Goal: Task Accomplishment & Management: Manage account settings

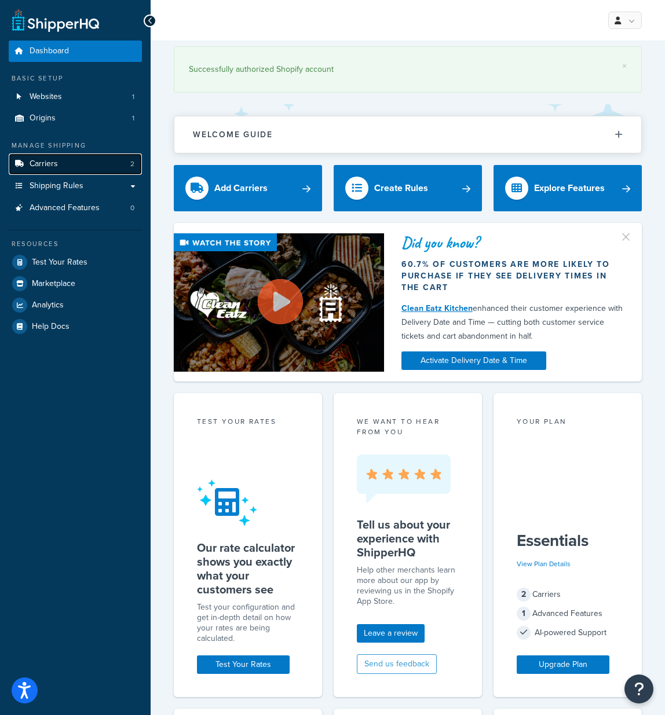
click at [52, 163] on span "Carriers" at bounding box center [44, 164] width 28 height 10
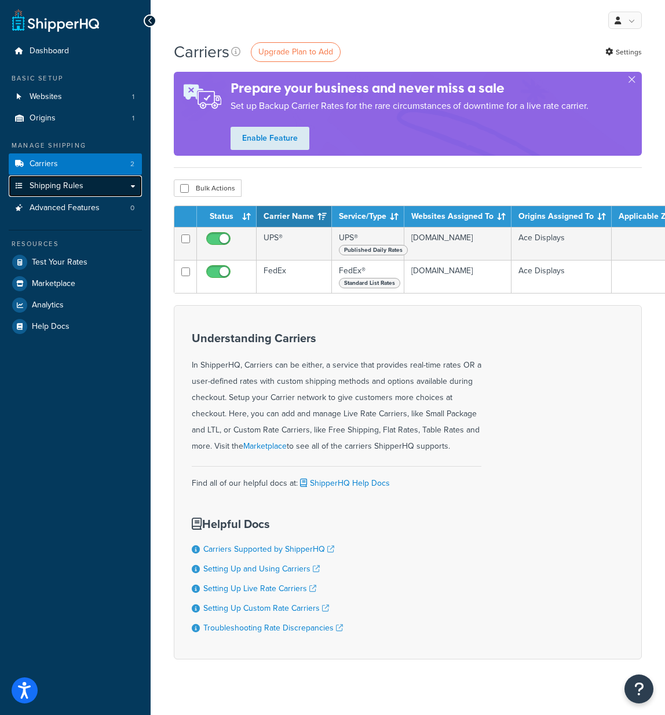
click at [60, 186] on span "Shipping Rules" at bounding box center [57, 186] width 54 height 10
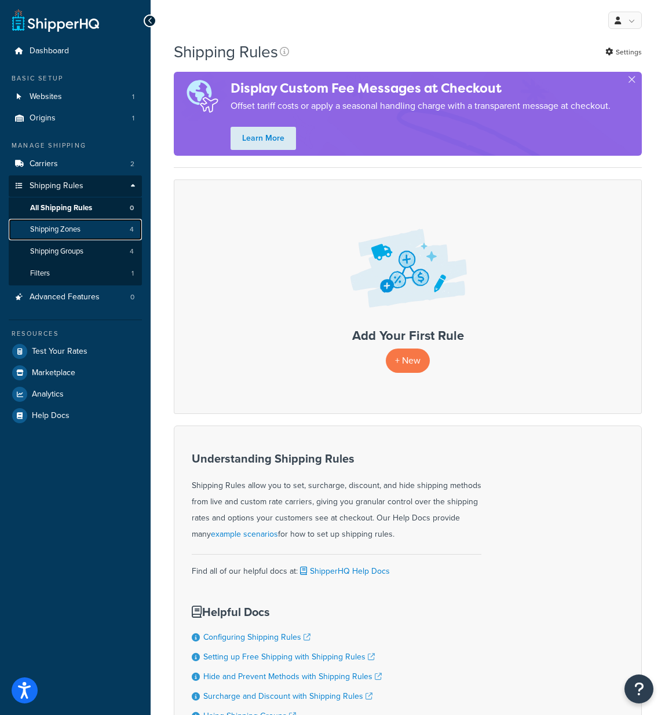
click at [69, 229] on span "Shipping Zones" at bounding box center [55, 230] width 50 height 10
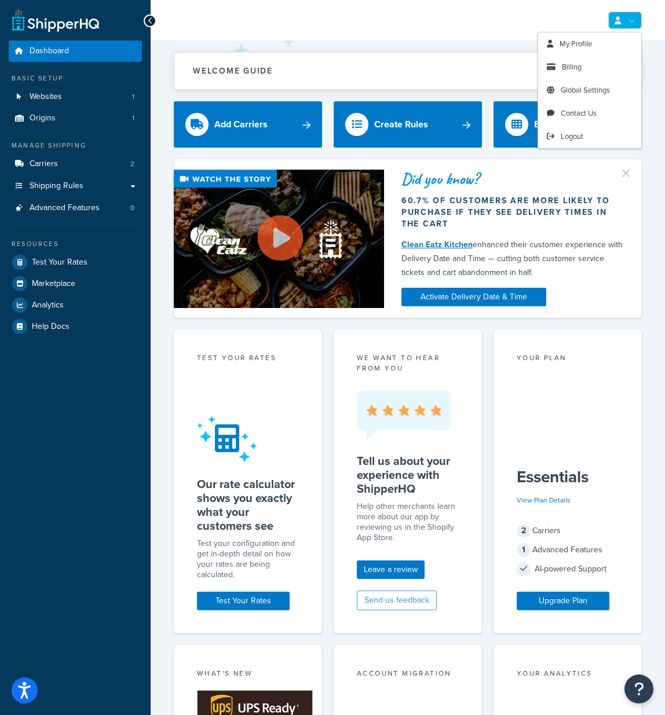
click at [616, 20] on icon at bounding box center [617, 21] width 6 height 8
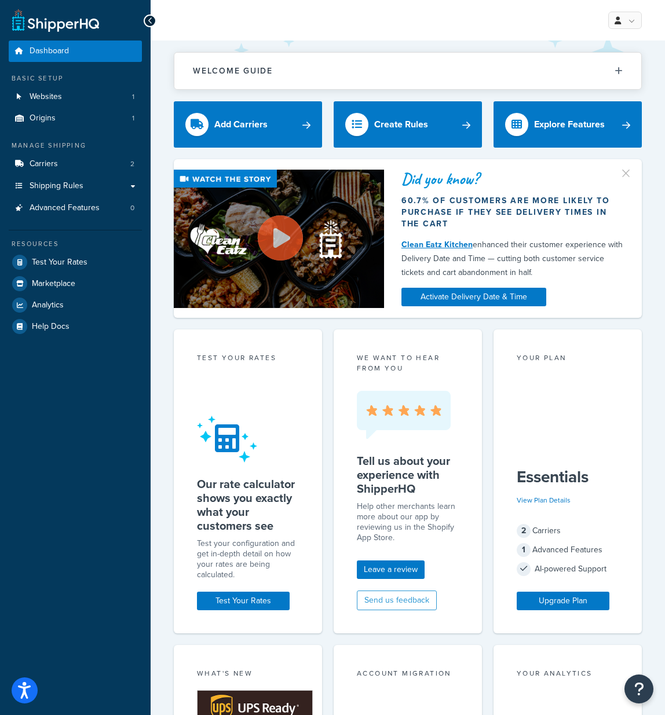
click at [429, 25] on div "My Profile Billing Global Settings Contact Us Logout" at bounding box center [408, 20] width 514 height 41
click at [71, 92] on link "Websites 1" at bounding box center [75, 96] width 133 height 21
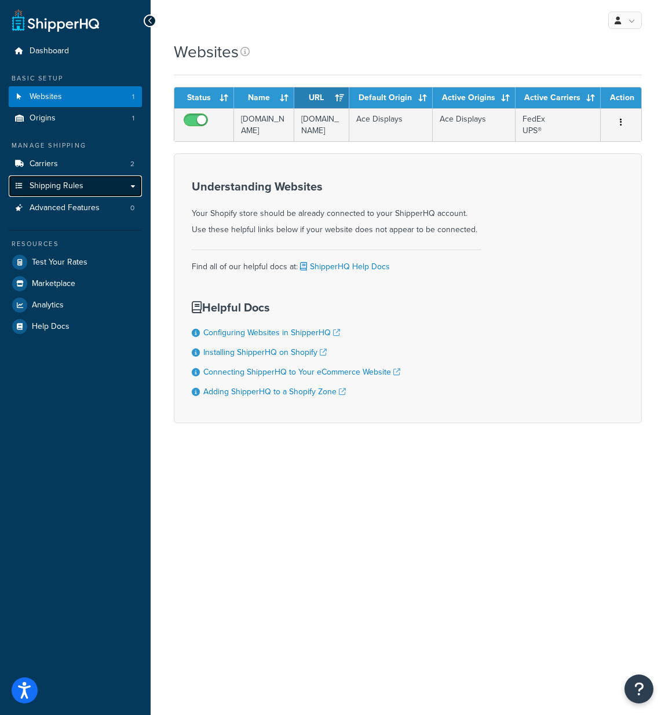
click at [75, 186] on span "Shipping Rules" at bounding box center [57, 186] width 54 height 10
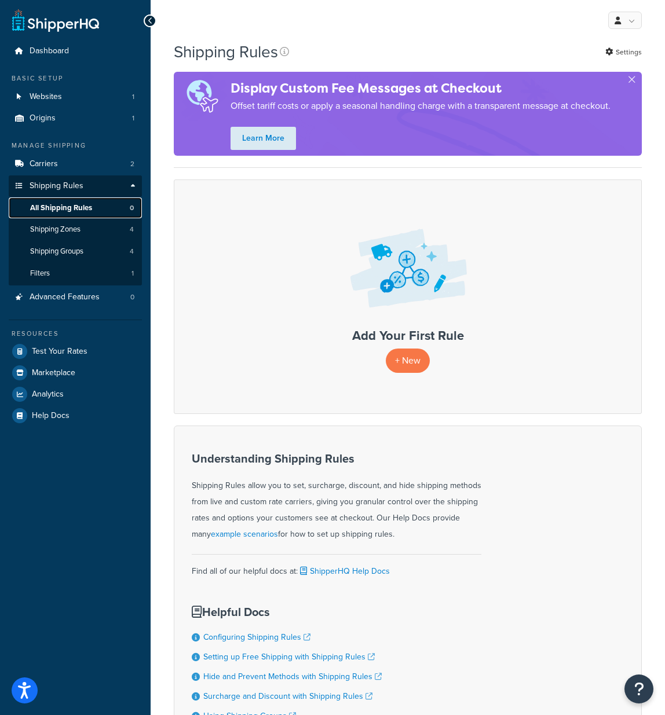
click at [89, 207] on span "All Shipping Rules" at bounding box center [61, 208] width 62 height 10
click at [74, 232] on span "Shipping Zones" at bounding box center [55, 230] width 50 height 10
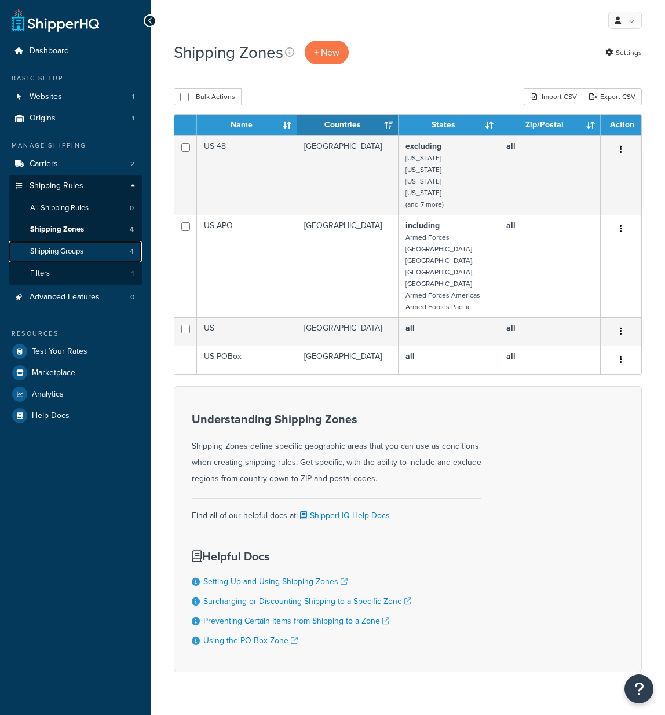
click at [76, 250] on span "Shipping Groups" at bounding box center [56, 252] width 53 height 10
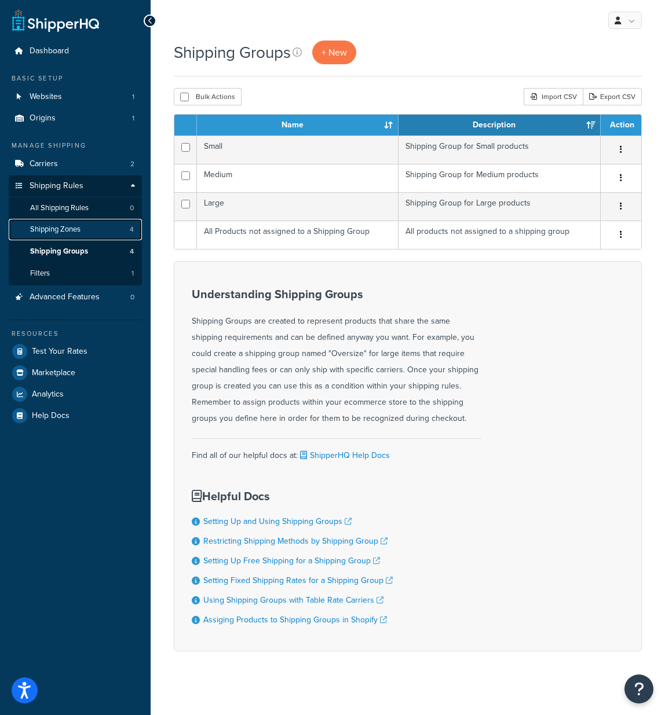
click at [52, 231] on span "Shipping Zones" at bounding box center [55, 230] width 50 height 10
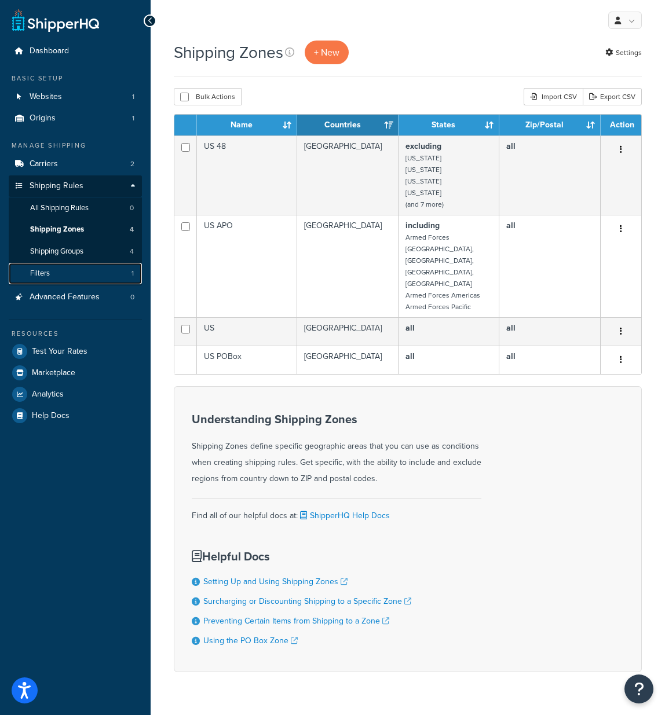
click at [29, 273] on link "Filters 1" at bounding box center [75, 273] width 133 height 21
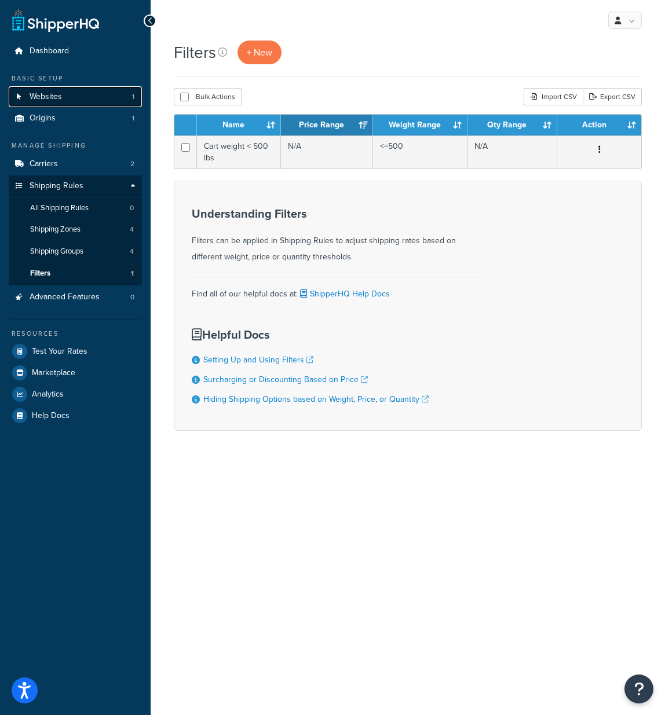
click at [43, 98] on span "Websites" at bounding box center [46, 97] width 32 height 10
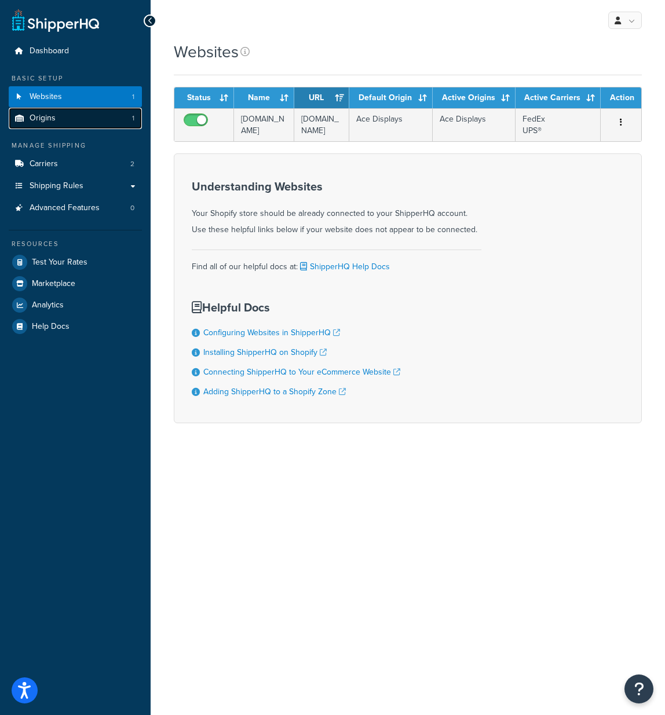
click at [45, 114] on span "Origins" at bounding box center [43, 119] width 26 height 10
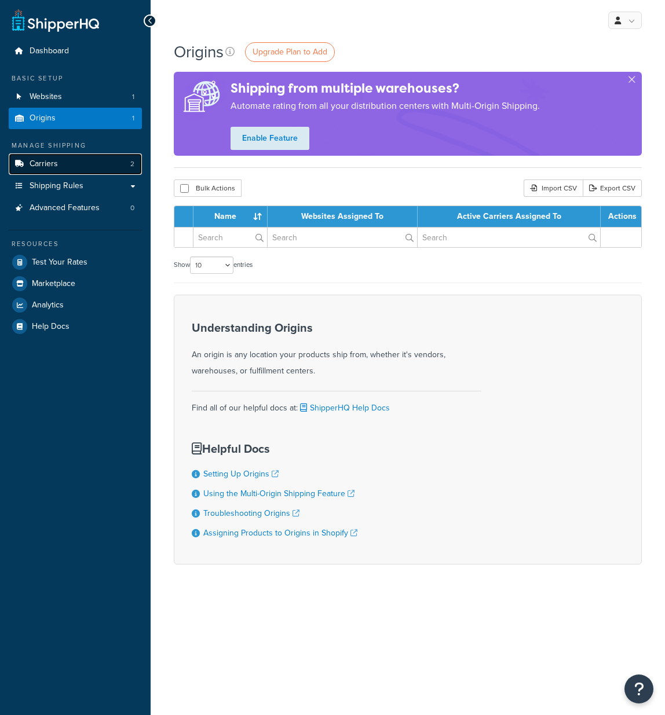
click at [53, 161] on span "Carriers" at bounding box center [44, 164] width 28 height 10
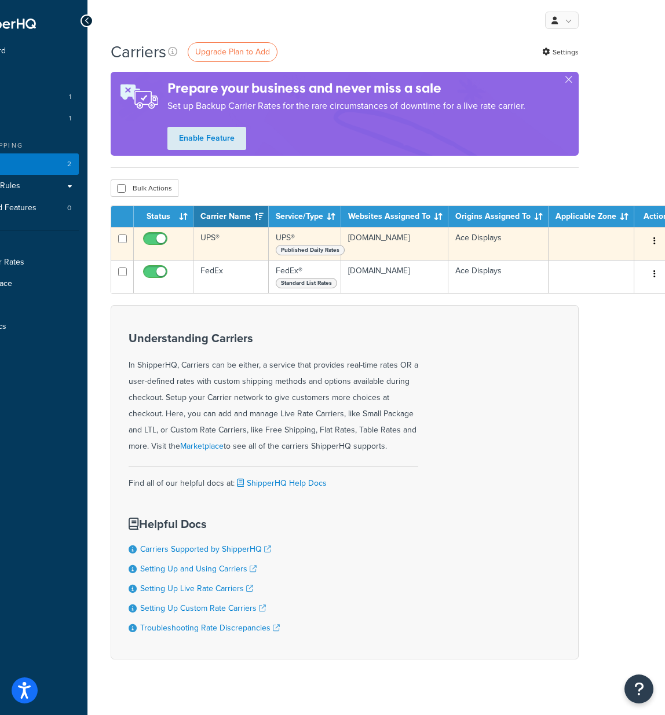
scroll to position [0, 67]
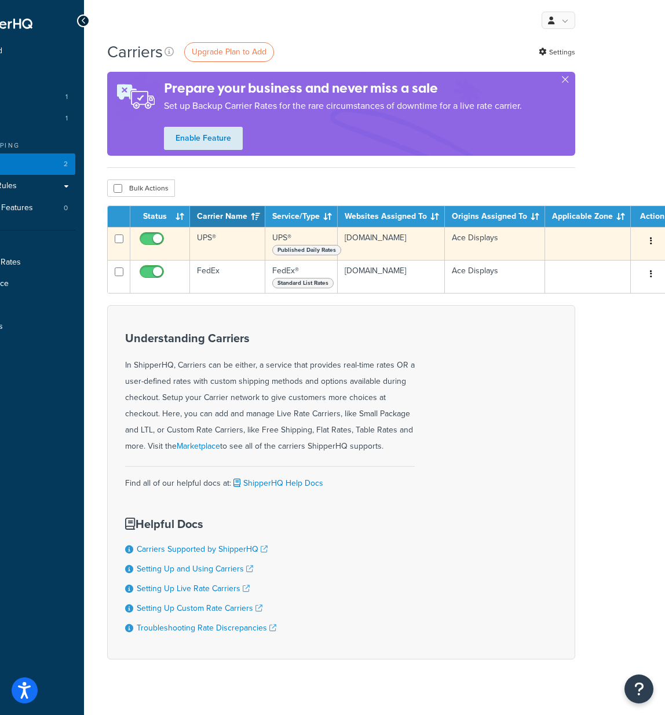
click at [652, 240] on button "button" at bounding box center [651, 241] width 16 height 19
click at [635, 264] on link "Edit" at bounding box center [664, 265] width 92 height 24
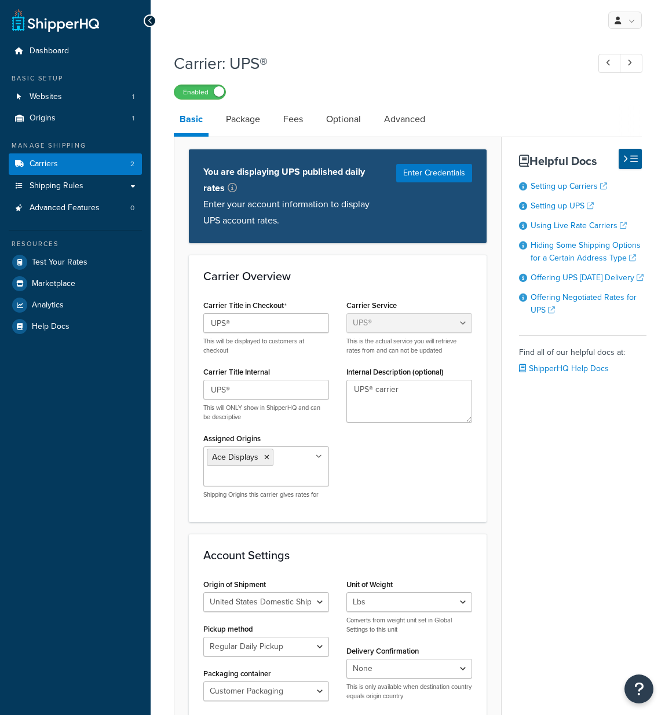
select select "ups"
click at [238, 122] on link "Package" at bounding box center [243, 119] width 46 height 28
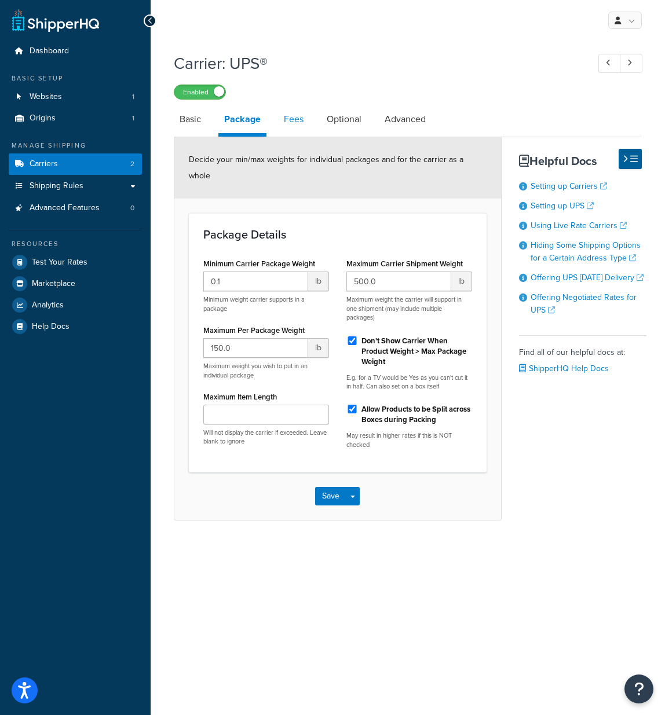
click at [296, 118] on link "Fees" at bounding box center [293, 119] width 31 height 28
select select "AFTER"
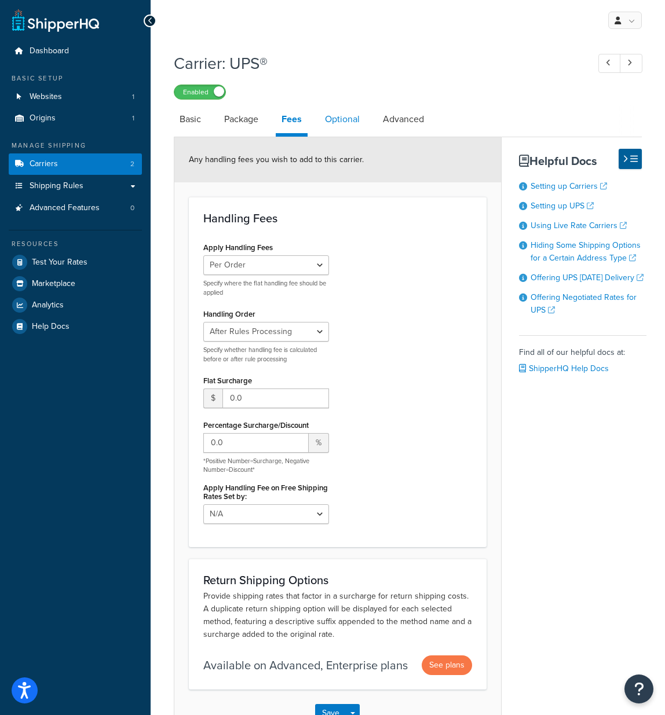
click at [352, 116] on link "Optional" at bounding box center [342, 119] width 46 height 28
select select "business"
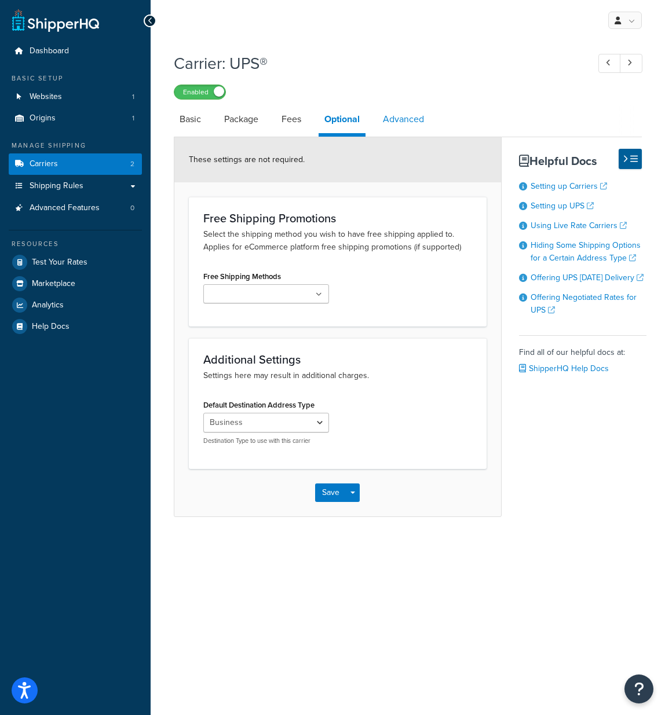
click at [406, 121] on link "Advanced" at bounding box center [403, 119] width 53 height 28
select select "false"
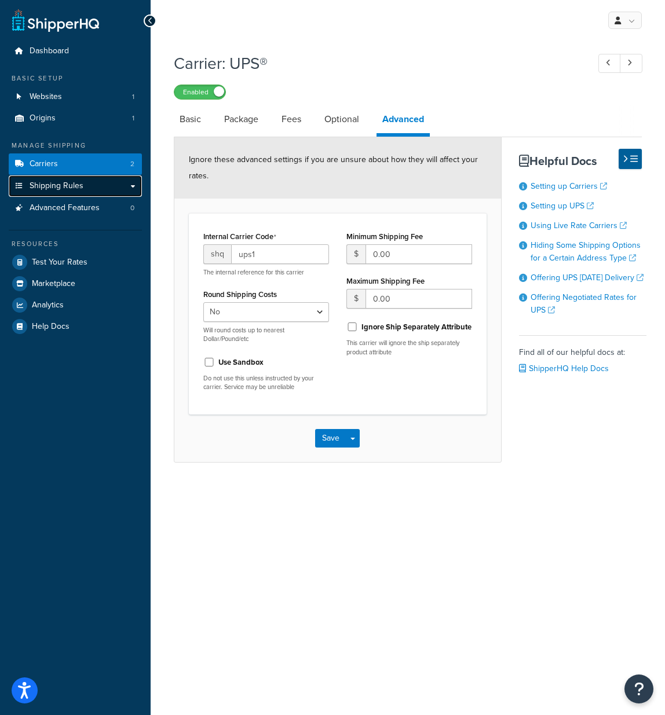
click at [47, 181] on span "Shipping Rules" at bounding box center [57, 186] width 54 height 10
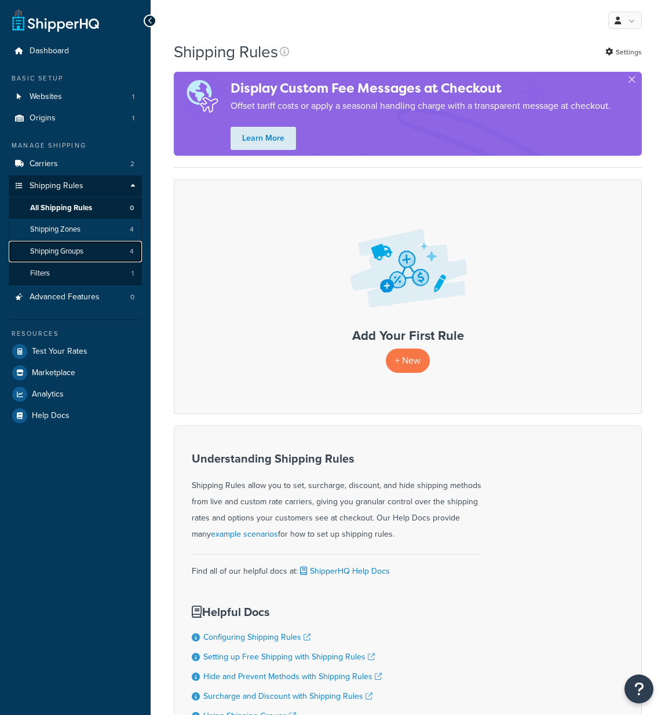
drag, startPoint x: 82, startPoint y: 243, endPoint x: 85, endPoint y: 235, distance: 8.1
click at [82, 243] on link "Shipping Groups 4" at bounding box center [75, 251] width 133 height 21
click at [86, 233] on link "Shipping Zones 4" at bounding box center [75, 229] width 133 height 21
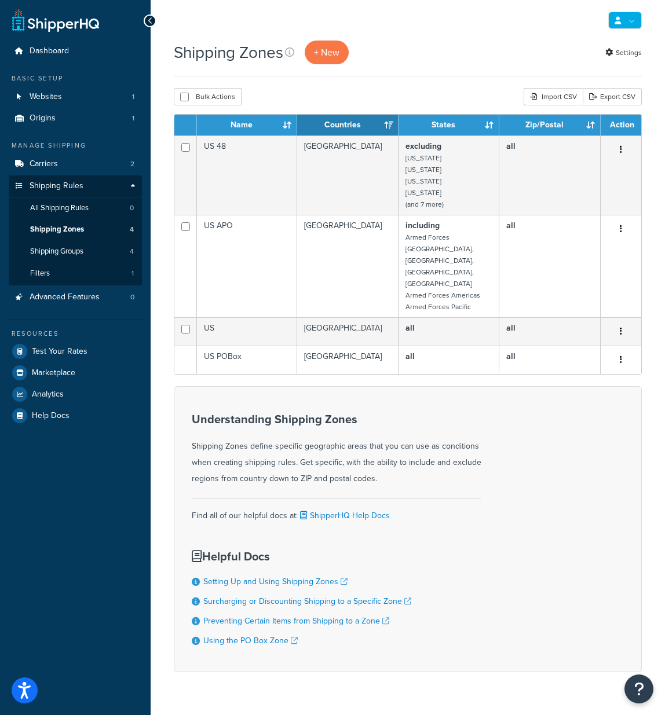
click at [637, 16] on link at bounding box center [625, 20] width 34 height 17
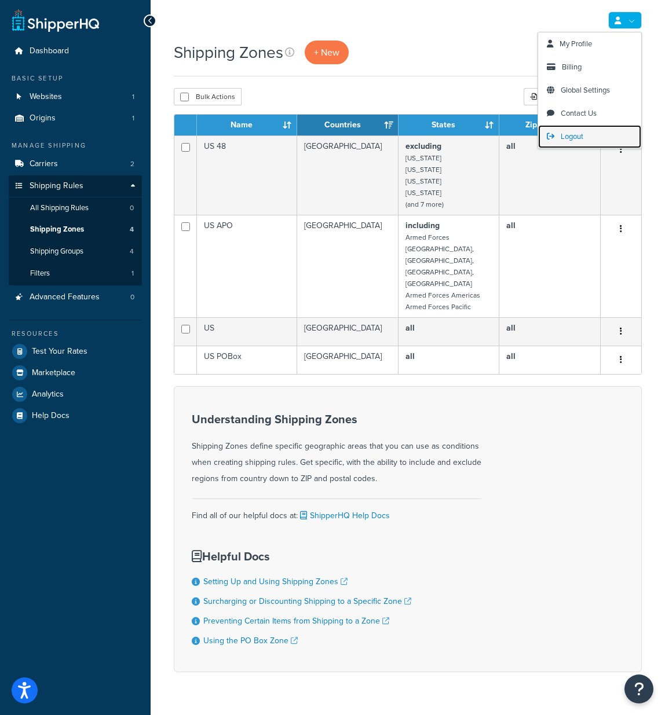
click at [571, 141] on span "Logout" at bounding box center [572, 136] width 23 height 11
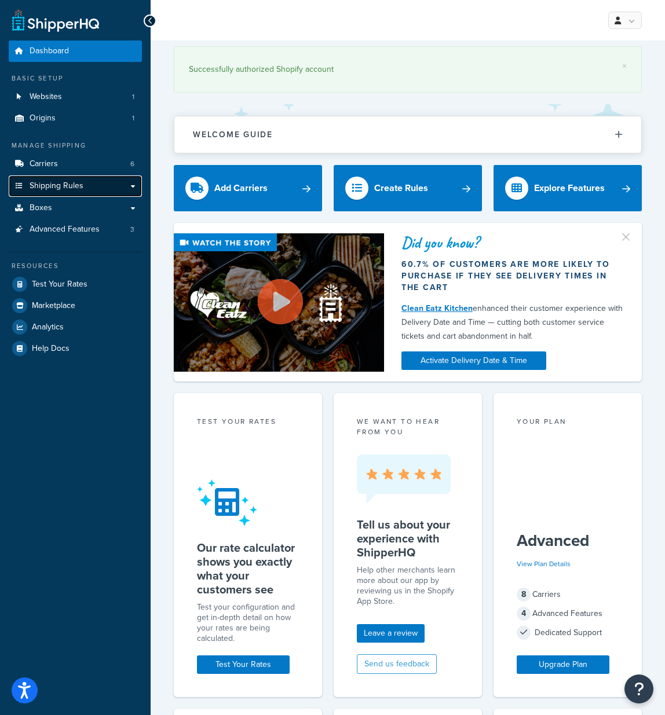
click at [64, 181] on span "Shipping Rules" at bounding box center [57, 186] width 54 height 10
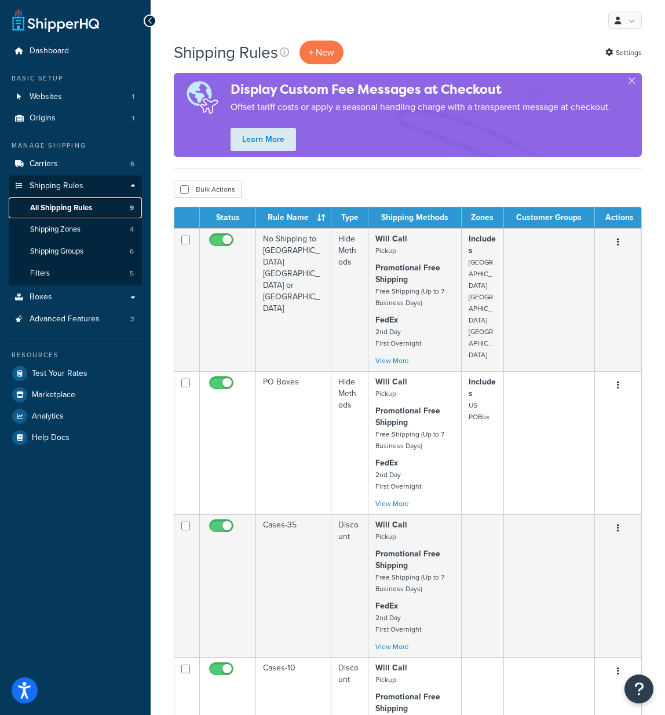
click at [54, 209] on span "All Shipping Rules" at bounding box center [61, 208] width 62 height 10
click at [57, 251] on span "Shipping Groups" at bounding box center [56, 252] width 53 height 10
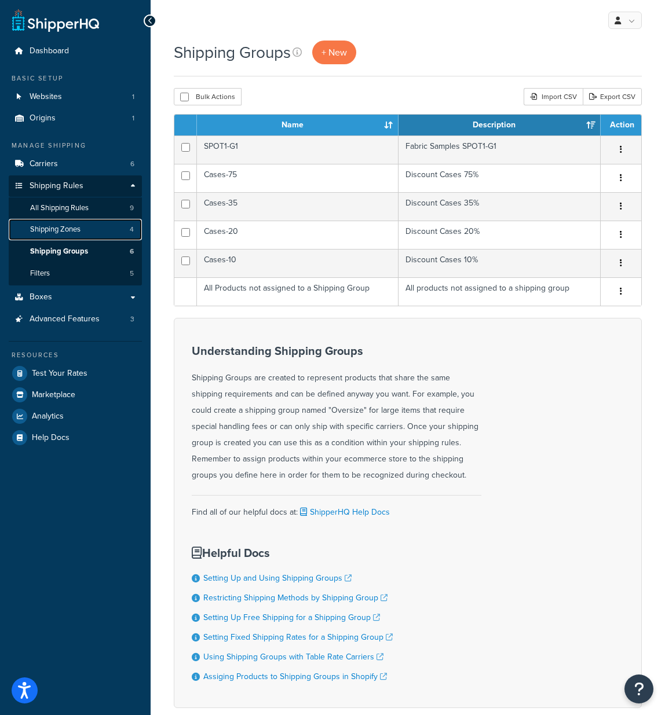
click at [61, 225] on span "Shipping Zones" at bounding box center [55, 230] width 50 height 10
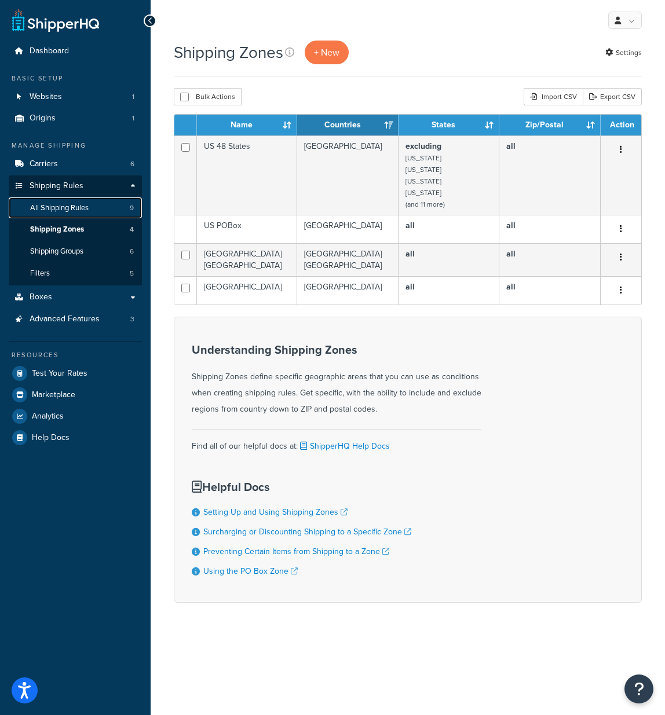
click at [60, 212] on span "All Shipping Rules" at bounding box center [59, 208] width 58 height 10
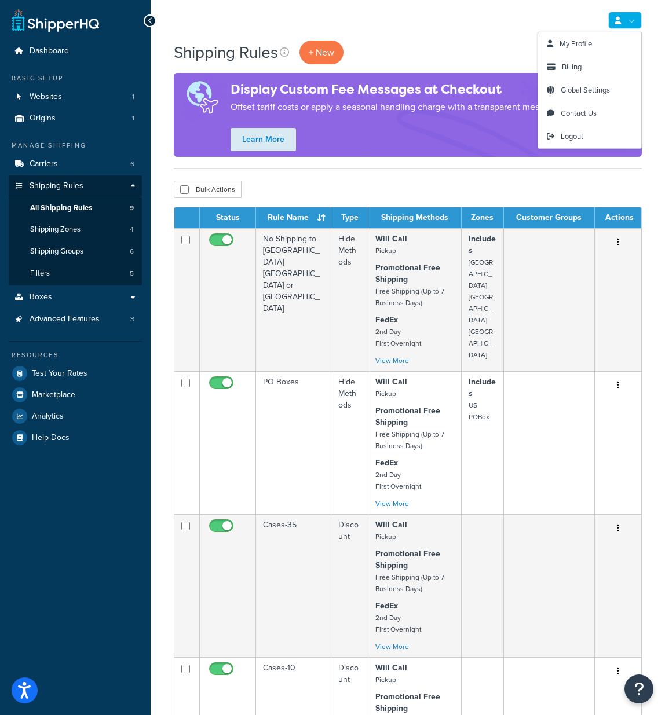
click at [650, 19] on div "My Profile Billing Global Settings Contact Us Logout" at bounding box center [408, 20] width 514 height 41
click at [633, 13] on link at bounding box center [625, 20] width 34 height 17
click at [575, 137] on span "Logout" at bounding box center [572, 136] width 23 height 11
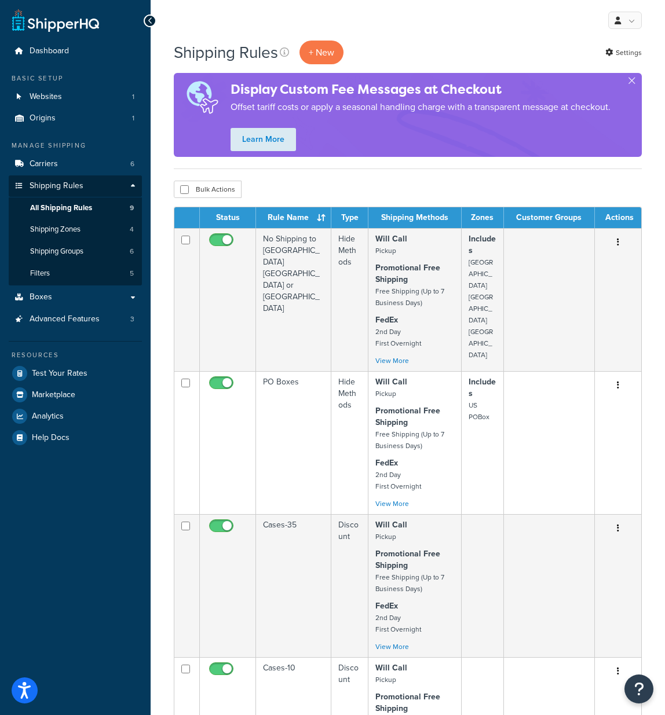
click at [408, 21] on div "My Profile Billing Global Settings Contact Us Logout" at bounding box center [408, 20] width 514 height 41
